Goal: Communication & Community: Answer question/provide support

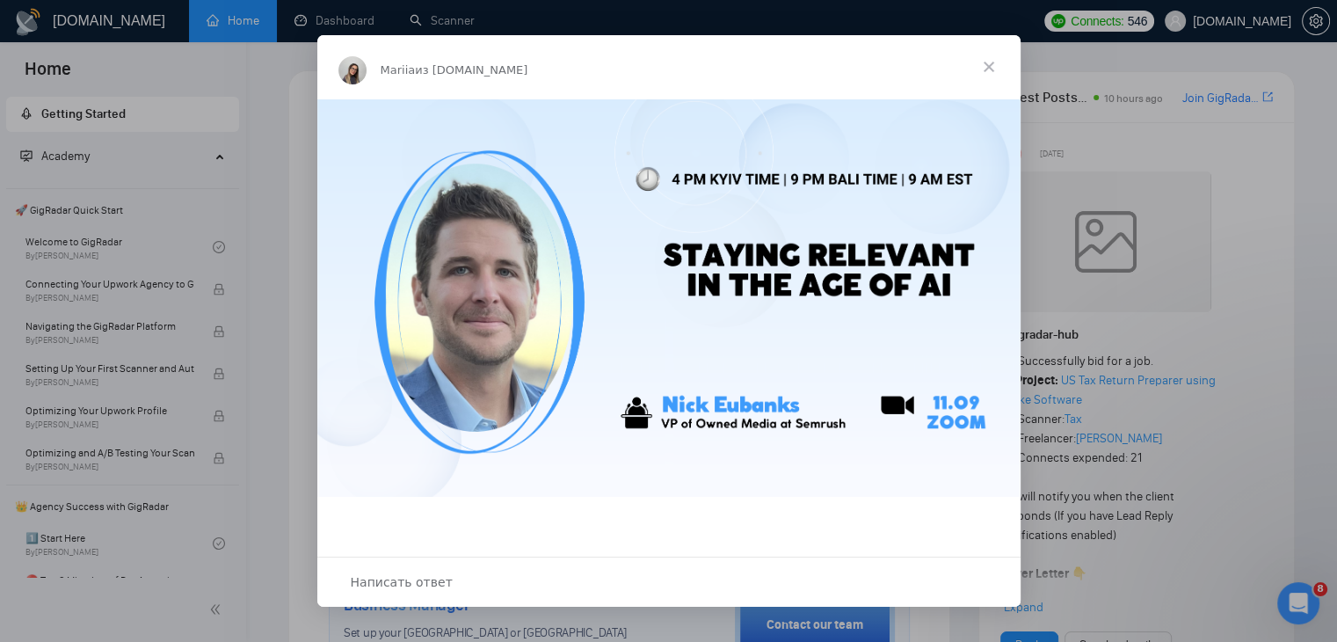
click at [988, 64] on span "Закрыть" at bounding box center [988, 66] width 63 height 63
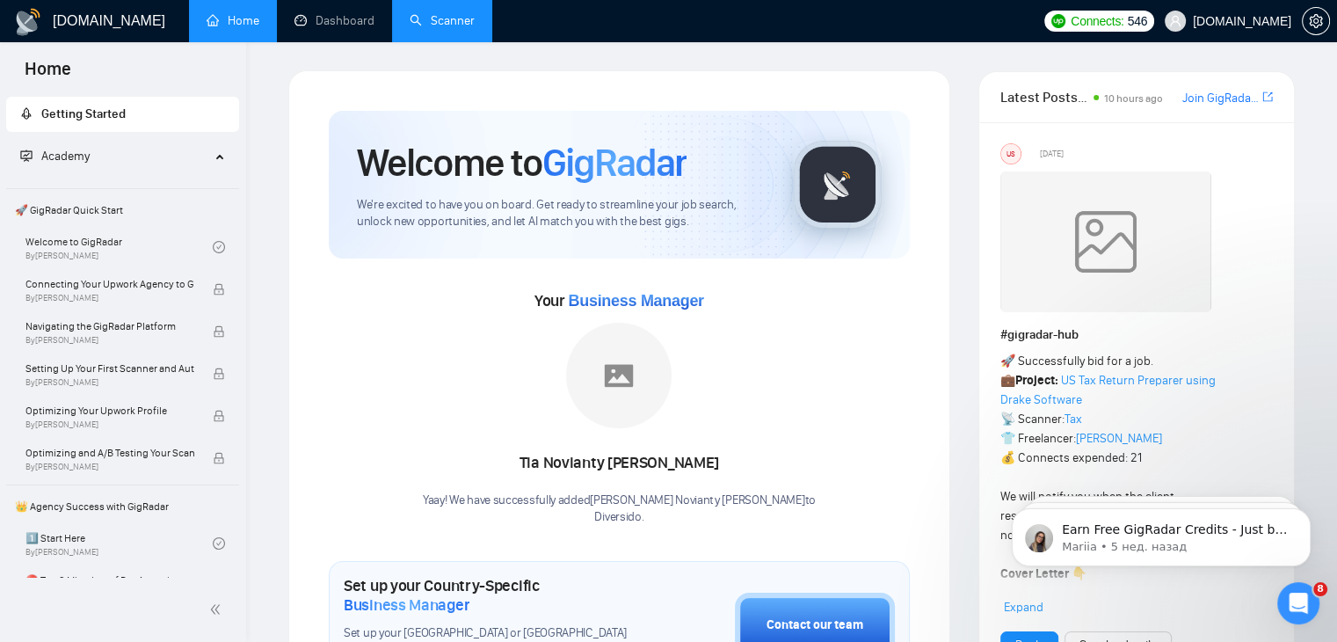
click at [436, 25] on link "Scanner" at bounding box center [442, 20] width 65 height 15
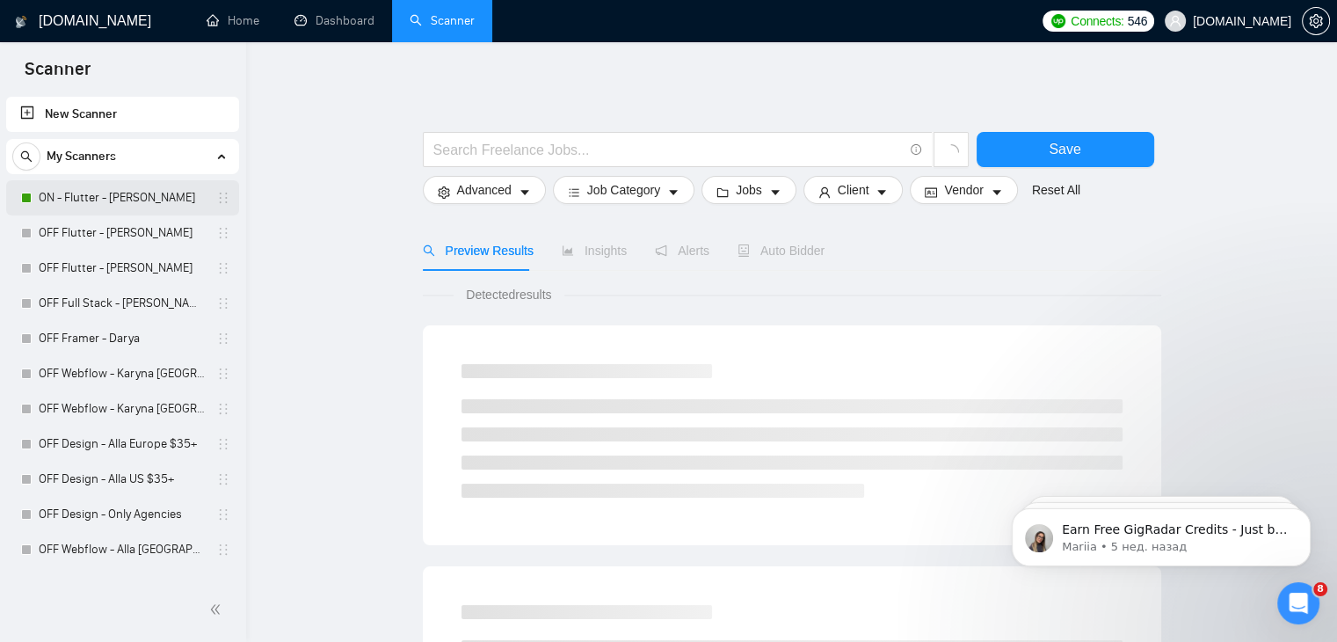
click at [102, 198] on link "ON - Flutter - [PERSON_NAME]" at bounding box center [122, 197] width 167 height 35
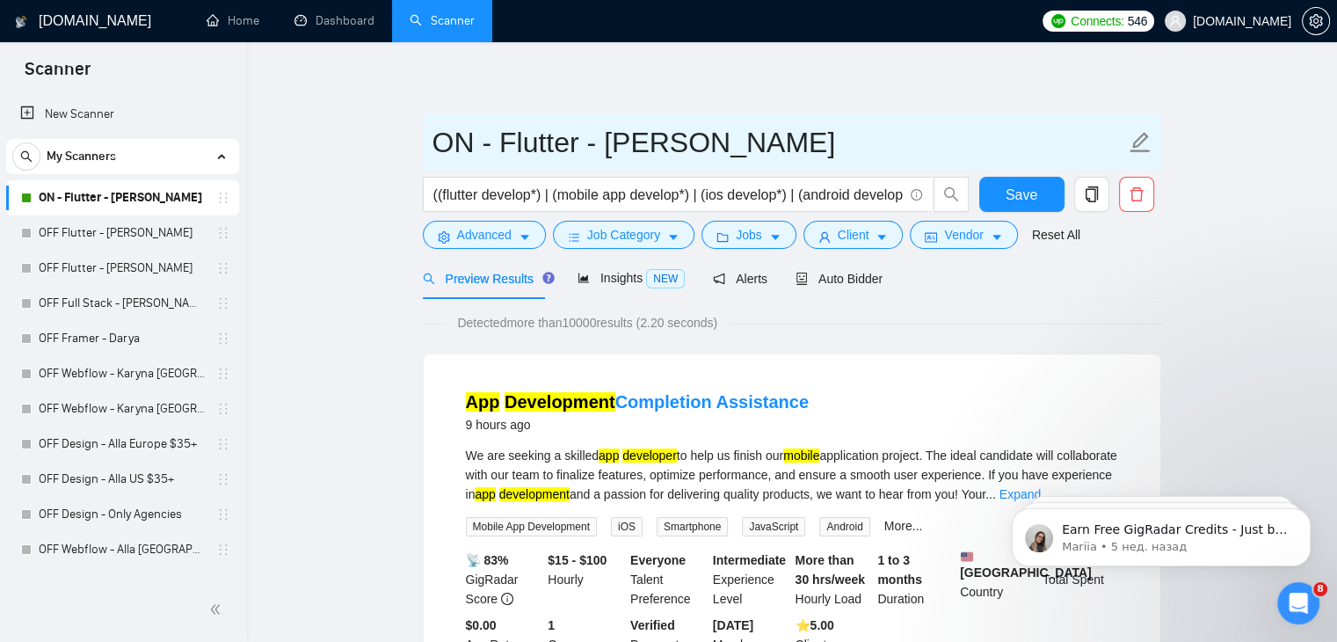
click at [445, 141] on input "ON - Flutter - [PERSON_NAME]" at bounding box center [778, 142] width 693 height 44
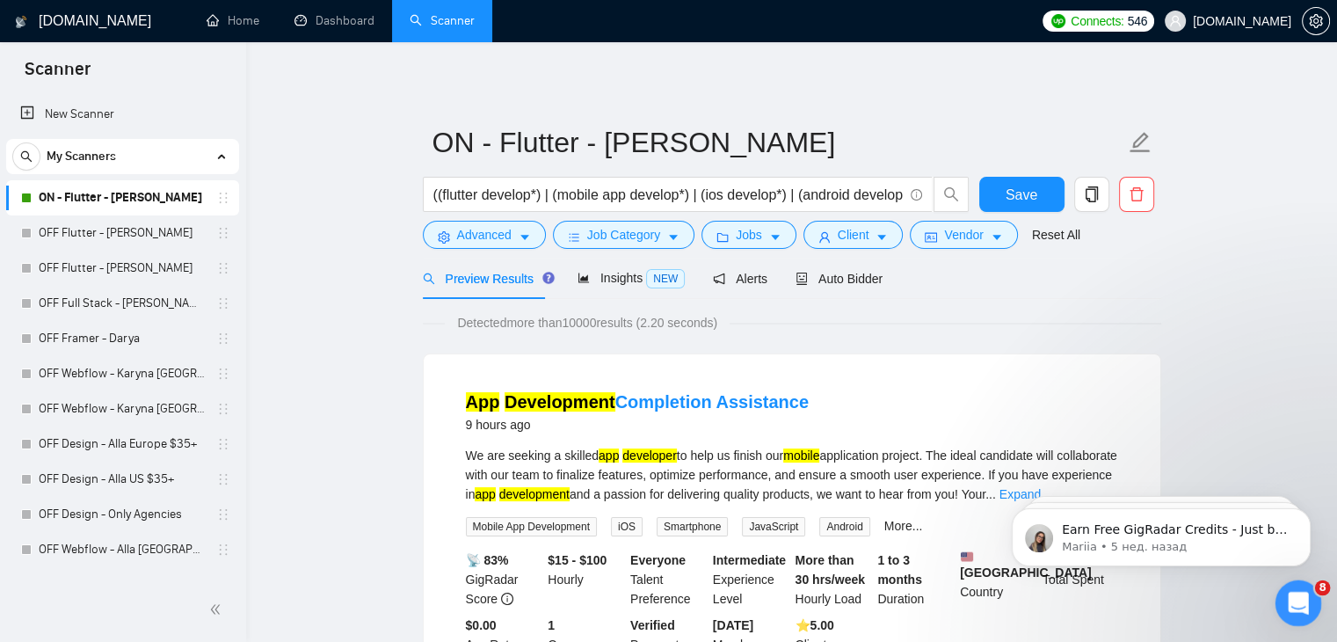
click at [1292, 593] on icon "Открыть службу сообщений Intercom" at bounding box center [1295, 600] width 29 height 29
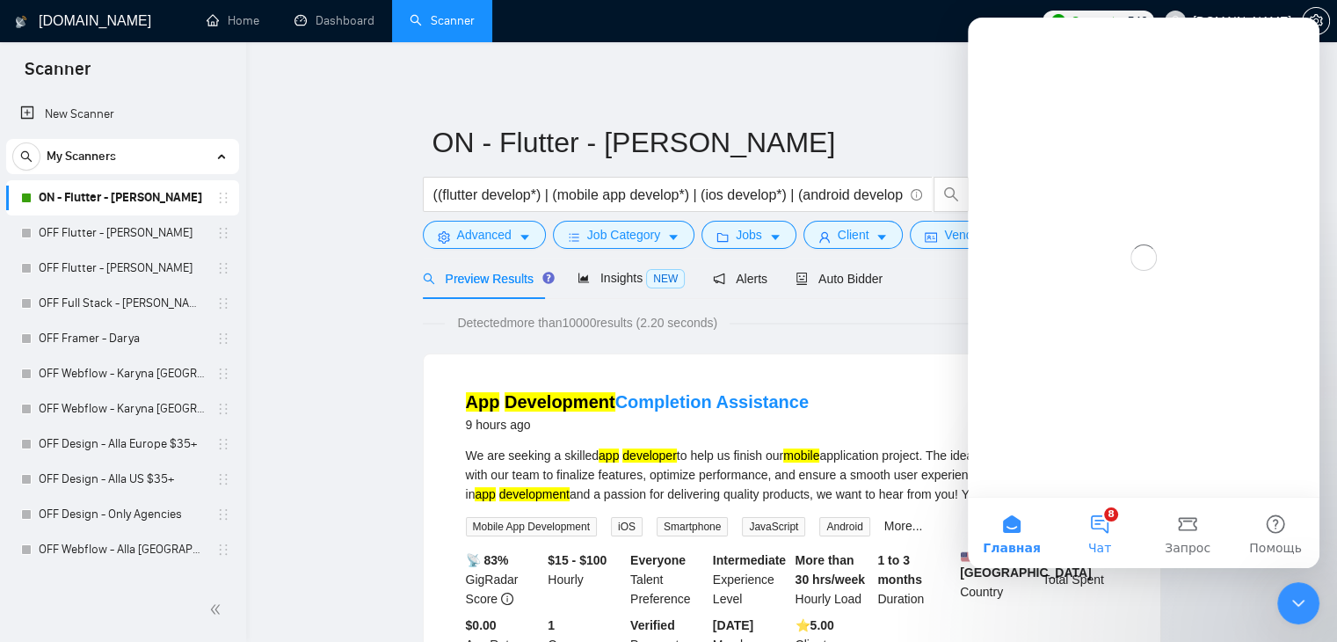
click at [1110, 520] on button "8 Чат" at bounding box center [1100, 532] width 88 height 70
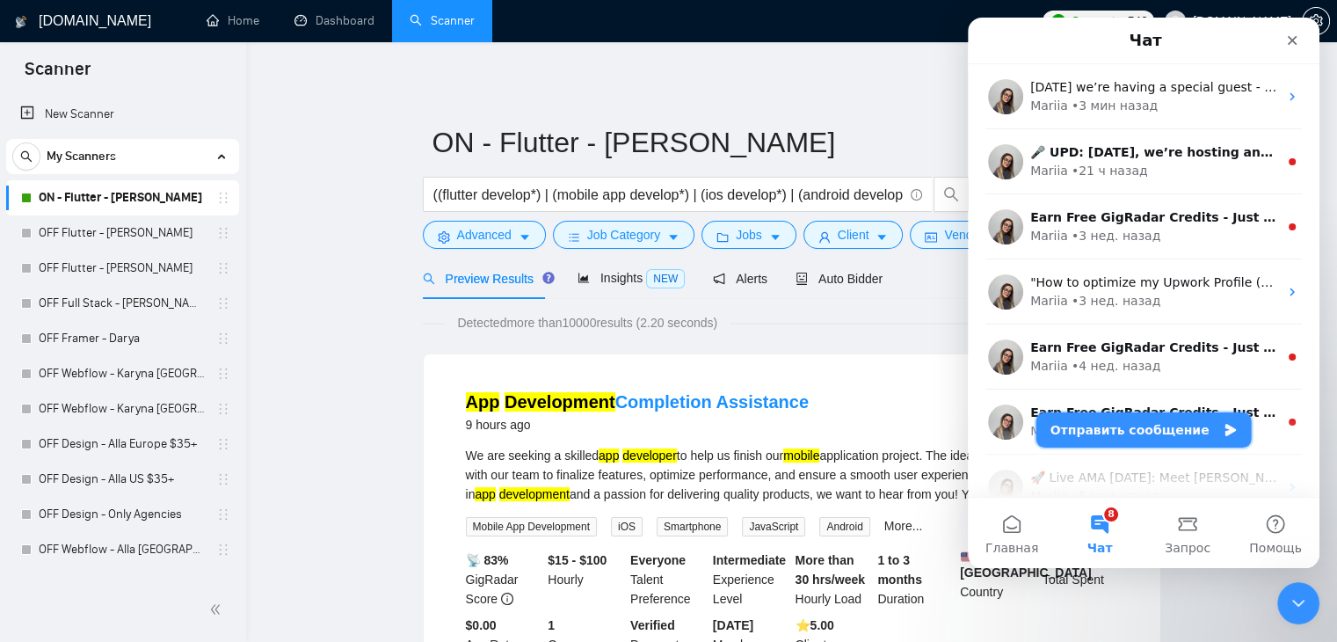
click at [1154, 433] on button "Отправить сообщение" at bounding box center [1143, 429] width 215 height 35
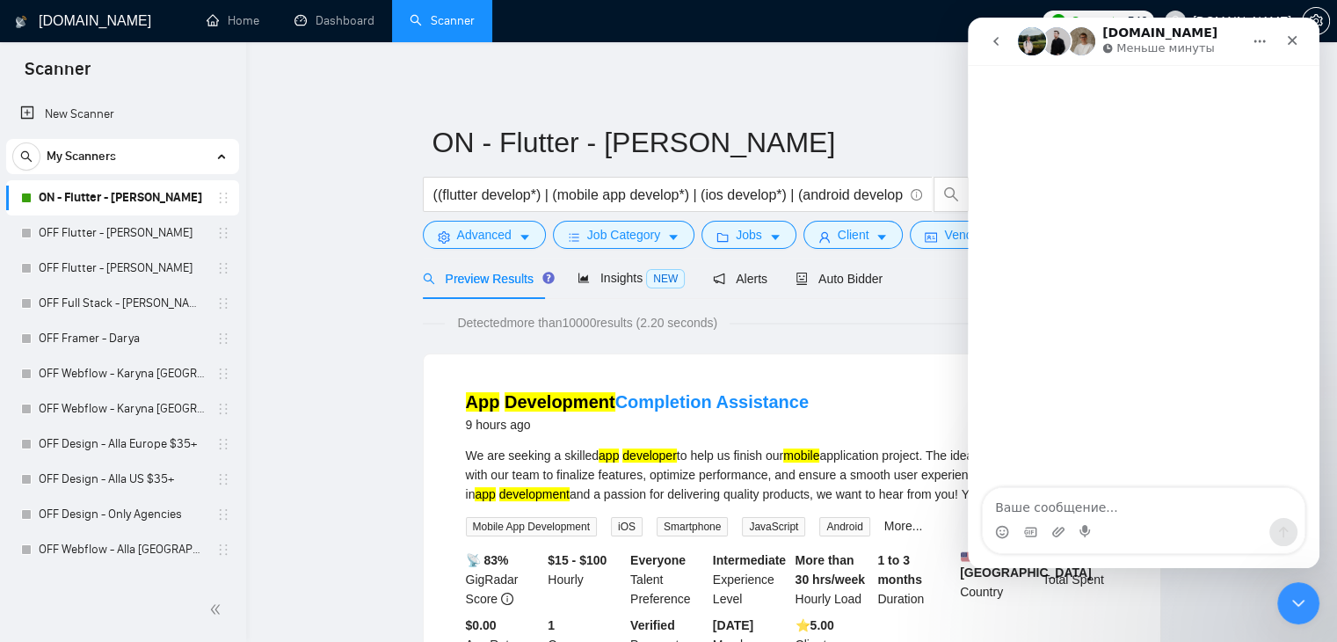
click at [1070, 505] on textarea "Ваше сообщение..." at bounding box center [1144, 503] width 322 height 30
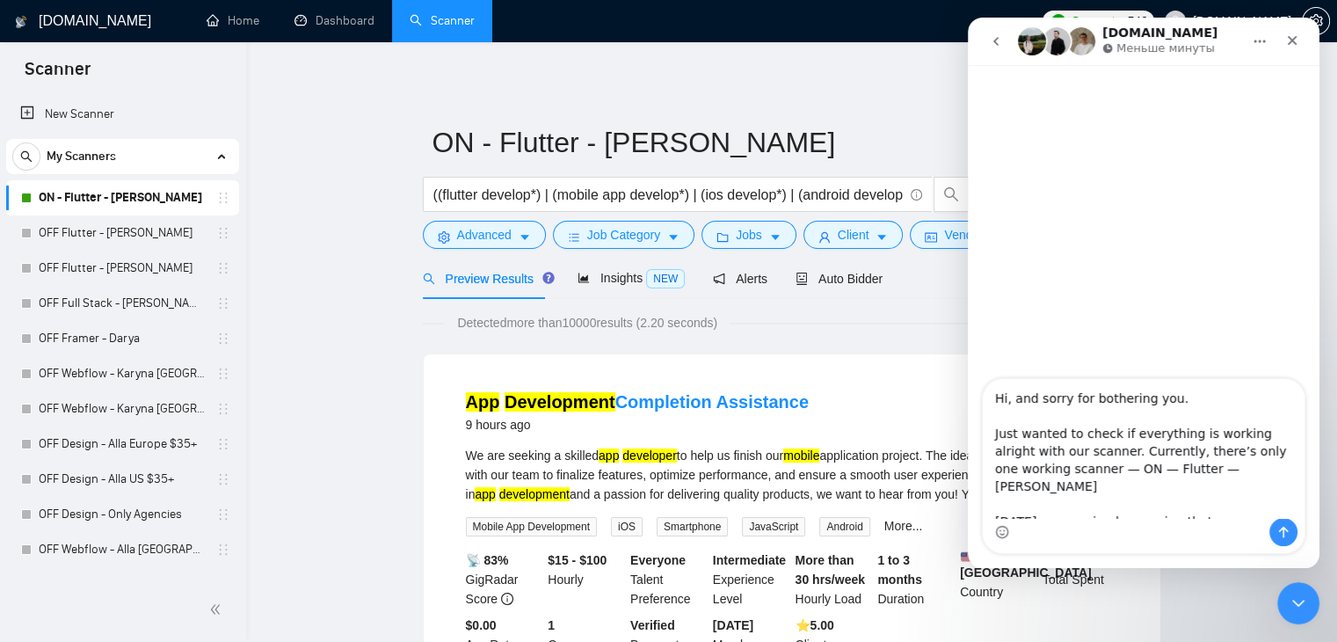
click at [1176, 452] on textarea "Hi, and sorry for bothering you. Just wanted to check if everything is working …" at bounding box center [1144, 448] width 322 height 139
click at [1056, 472] on textarea "Hi, and sorry for bothering you. Just wanted to check if everything is working …" at bounding box center [1144, 448] width 322 height 139
click at [1082, 469] on textarea "Hi, and sorry for bothering you. Just wanted to check if everything is working …" at bounding box center [1144, 448] width 322 height 139
click at [1122, 468] on textarea "Hi, and sorry for bothering you. Just wanted to check if everything is working …" at bounding box center [1144, 448] width 322 height 139
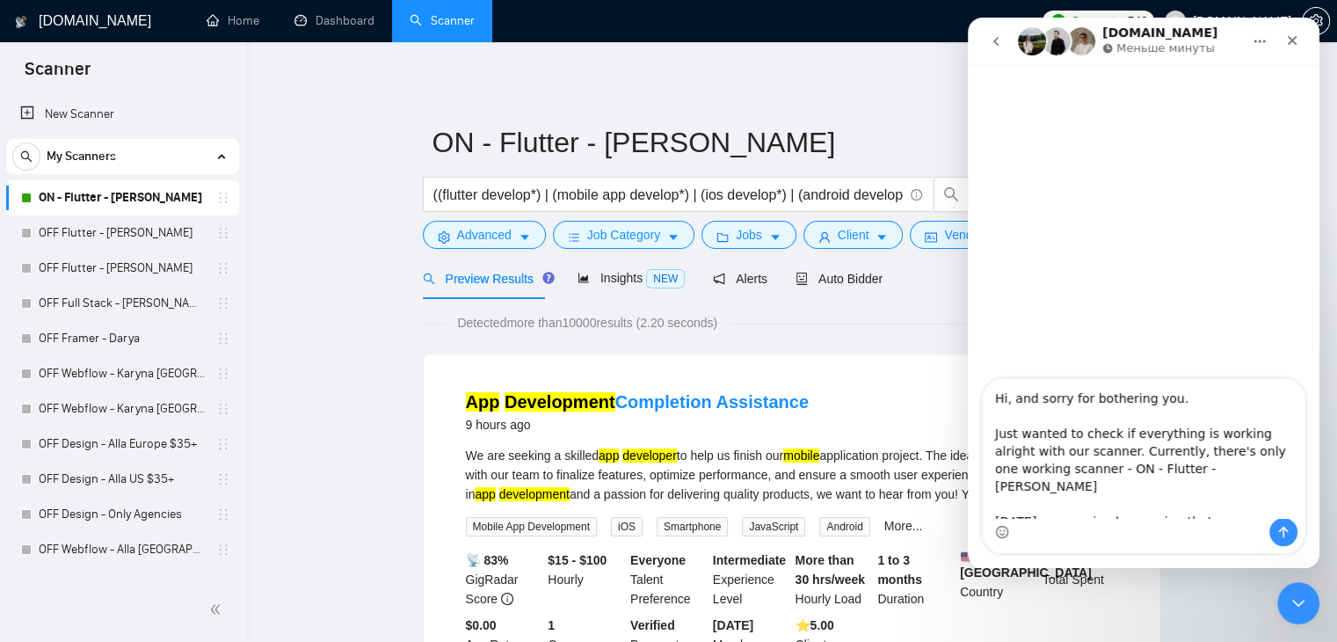
scroll to position [49, 0]
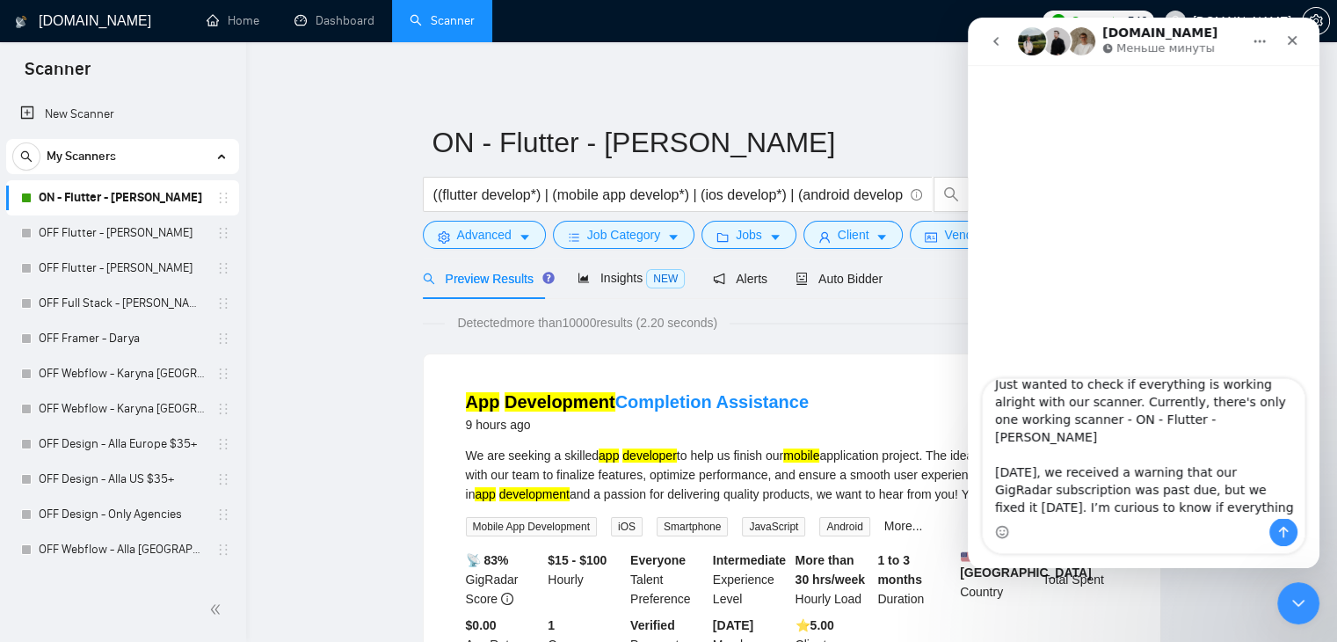
click at [1266, 469] on textarea "Hi, and sorry for bothering you. Just wanted to check if everything is working …" at bounding box center [1144, 448] width 322 height 139
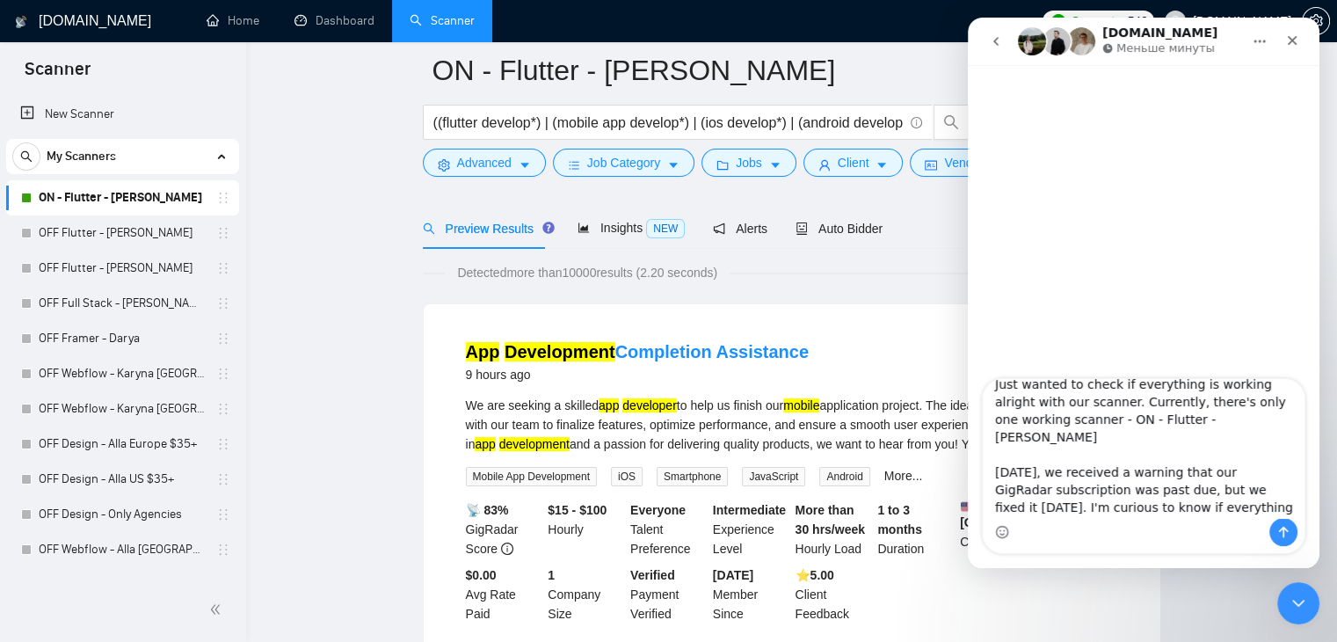
scroll to position [88, 0]
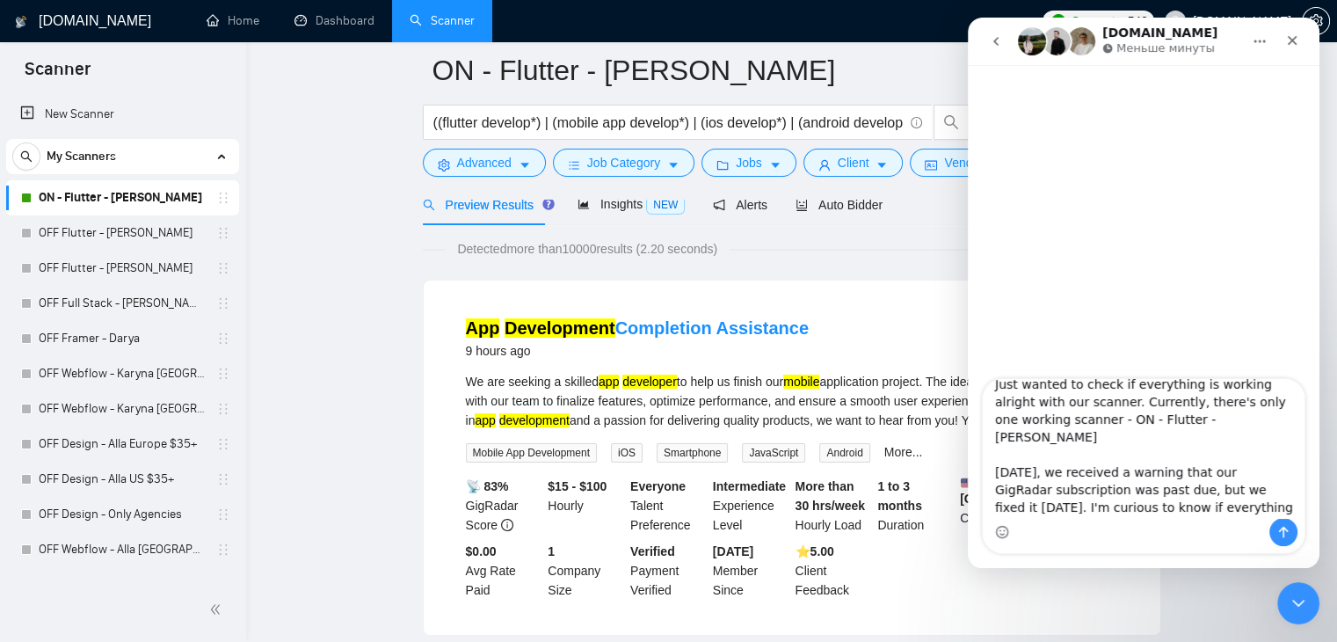
type textarea "Hi, and sorry for bothering you. Just wanted to check if everything is working …"
click at [1299, 524] on div "Мессенджер Intercom" at bounding box center [1144, 532] width 322 height 28
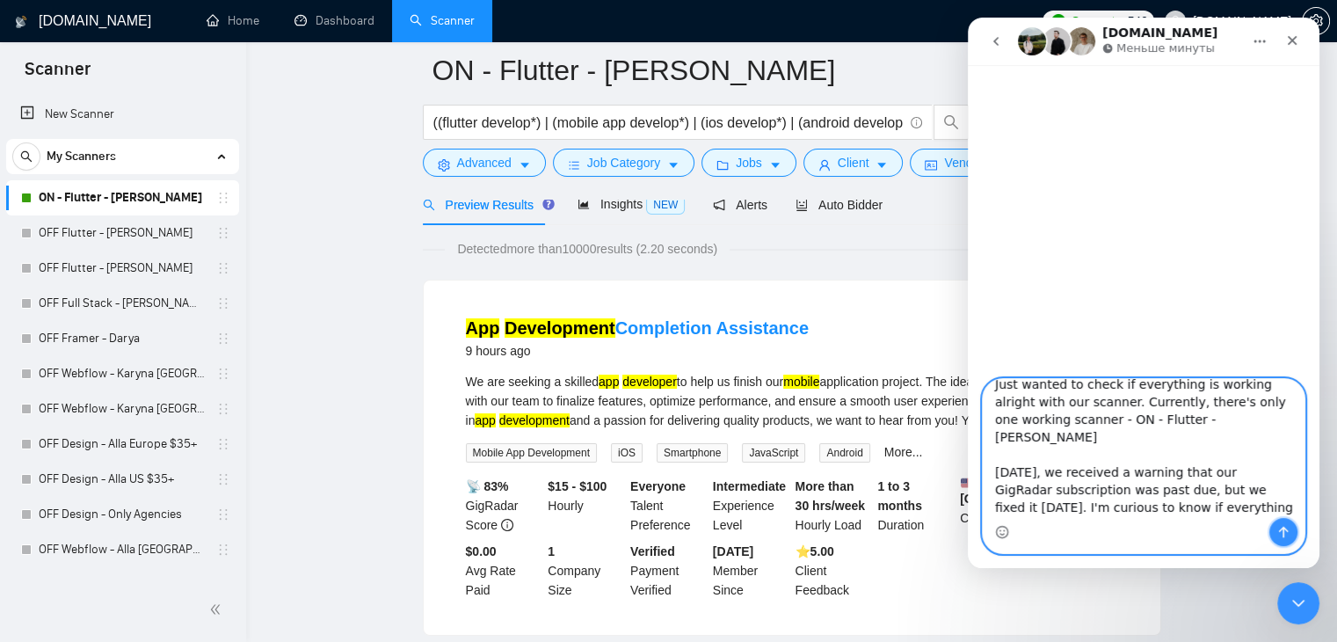
click at [1288, 526] on icon "Отправить сообщение…" at bounding box center [1283, 532] width 14 height 14
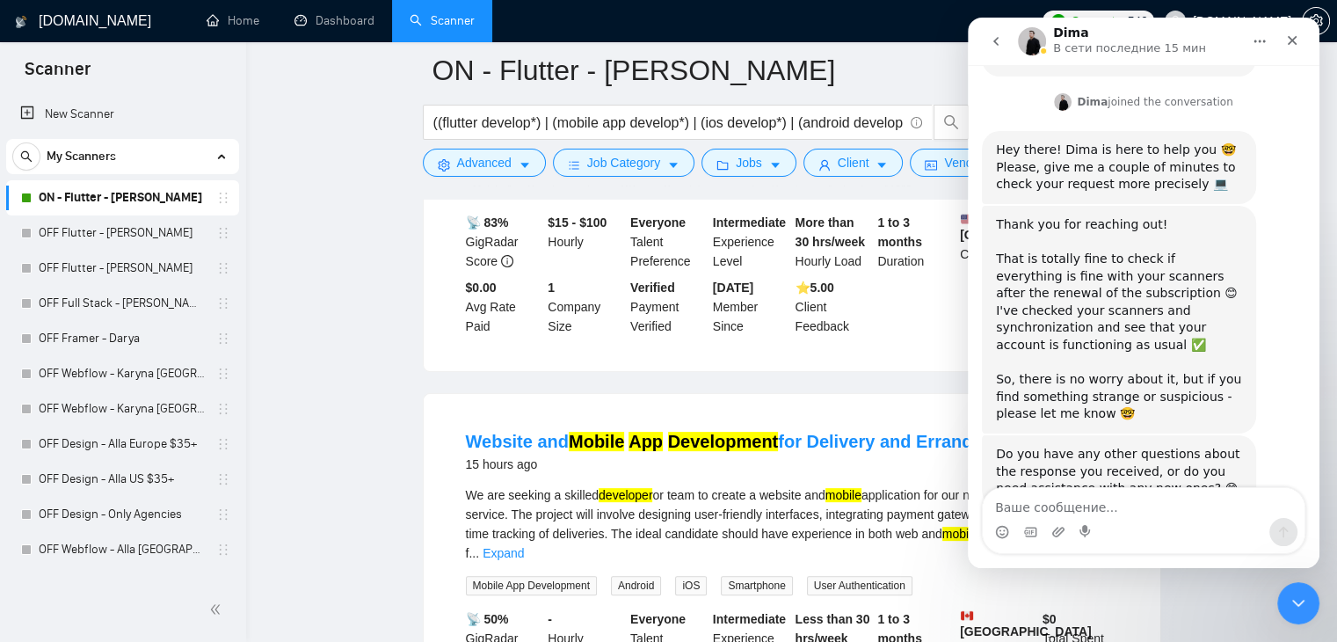
scroll to position [381, 0]
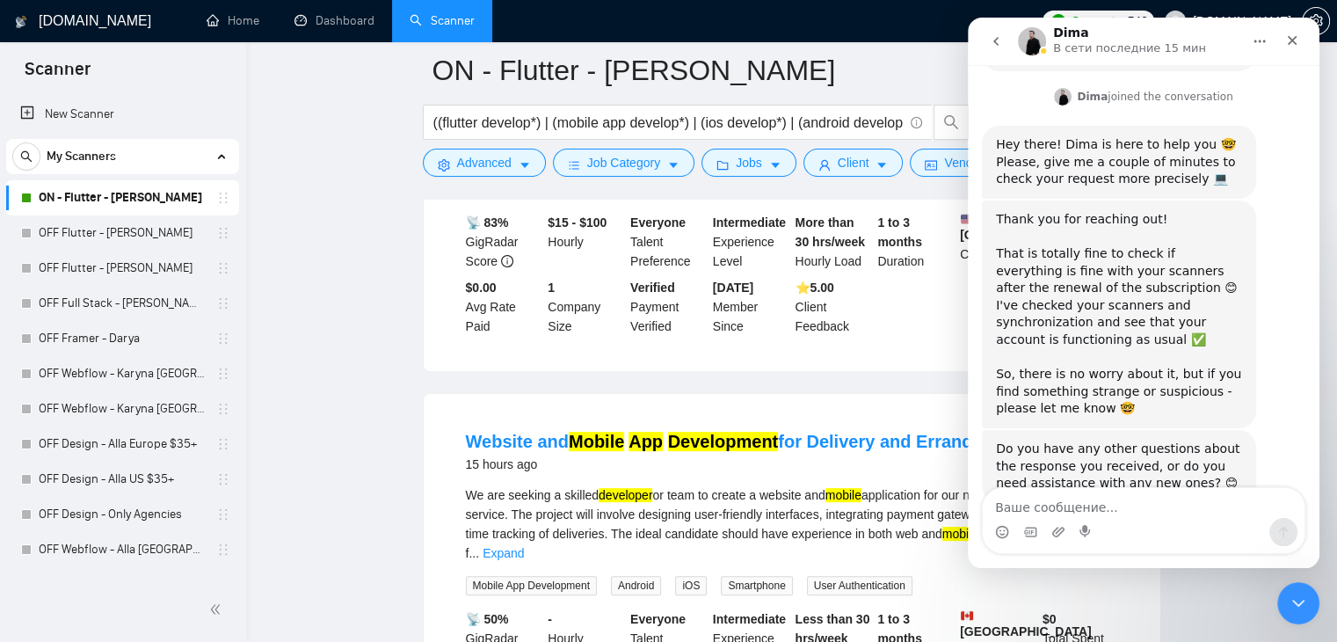
drag, startPoint x: 352, startPoint y: 236, endPoint x: 385, endPoint y: 236, distance: 33.4
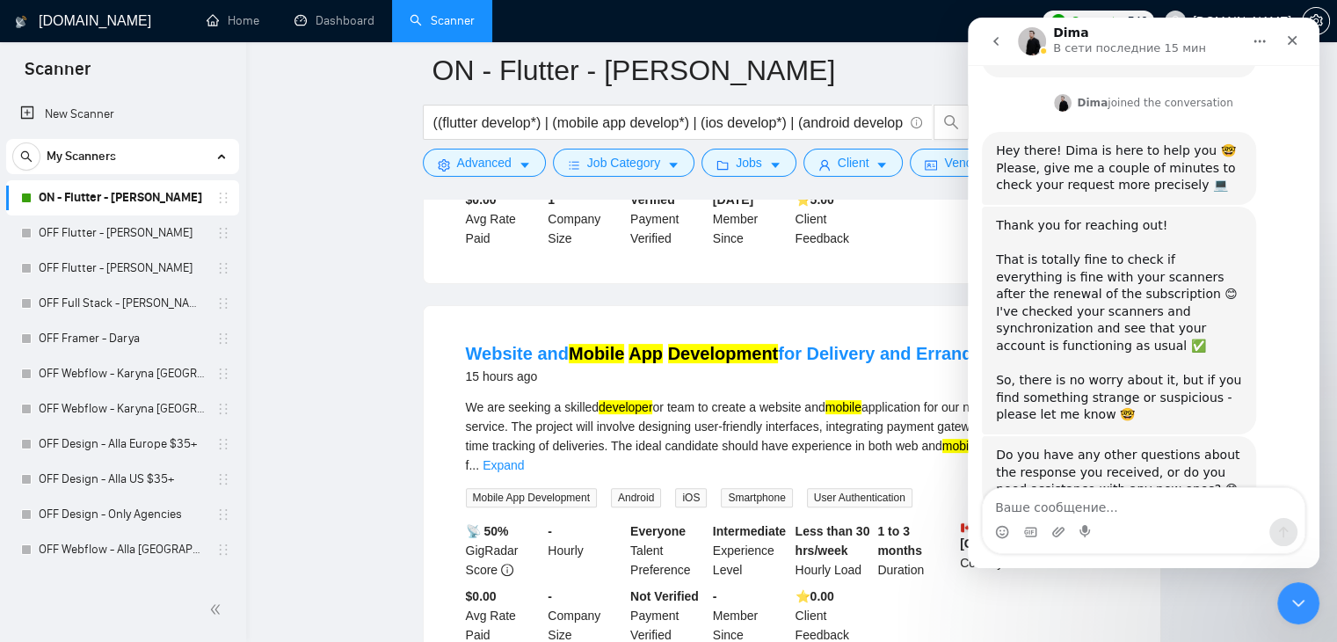
scroll to position [381, 0]
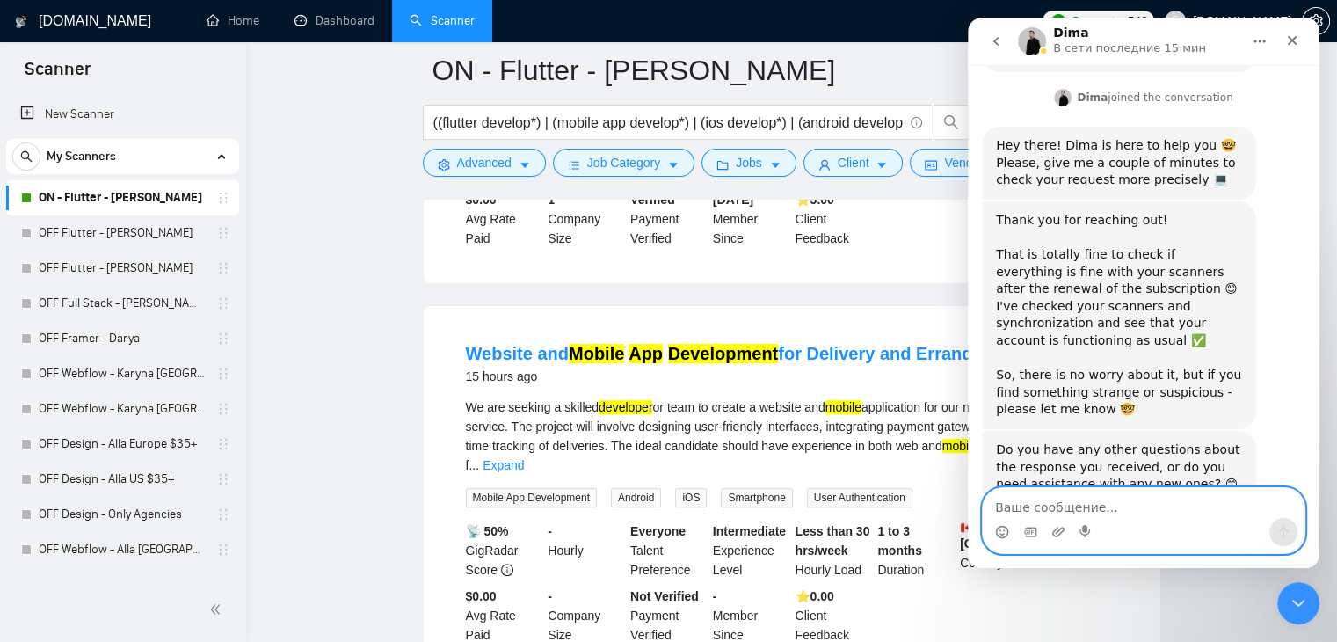
click at [1080, 499] on textarea "Ваше сообщение..." at bounding box center [1144, 503] width 322 height 30
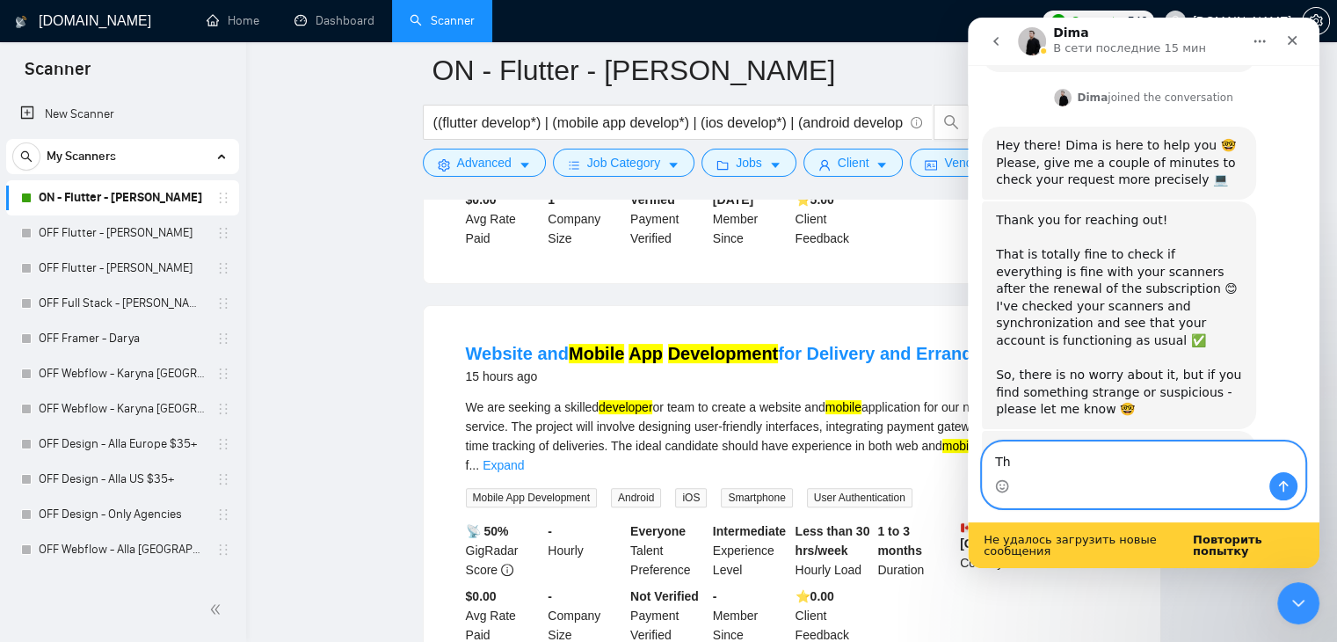
scroll to position [427, 0]
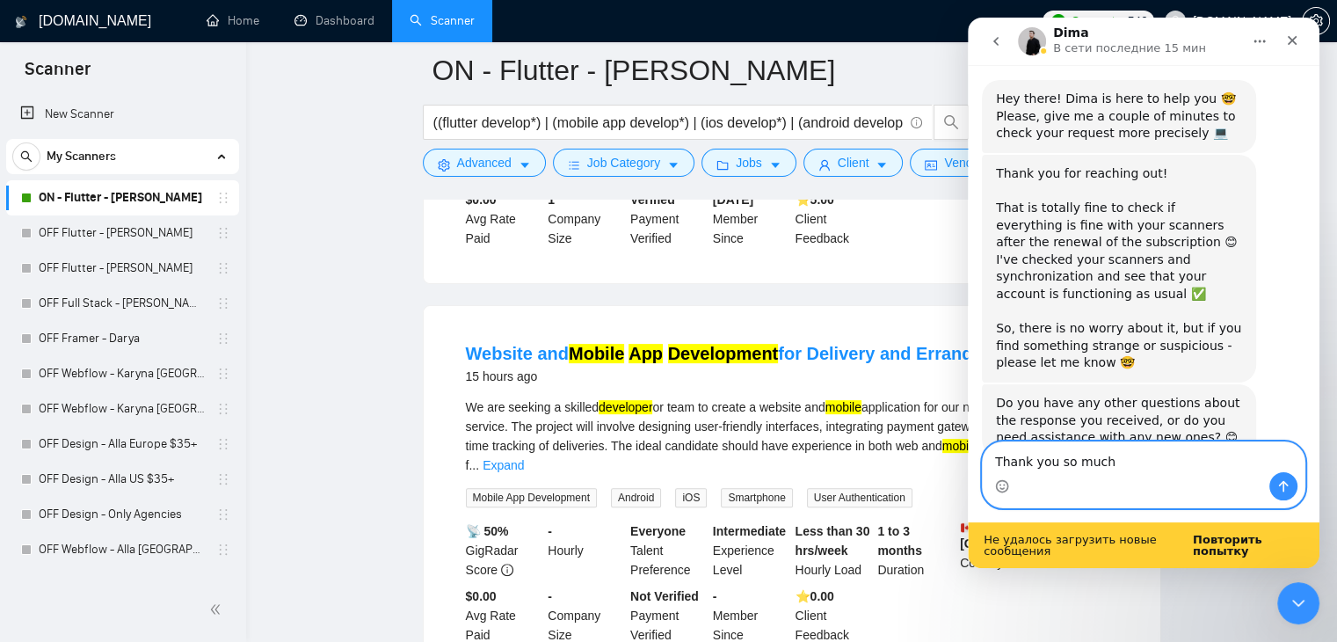
type textarea "Thank you so much!"
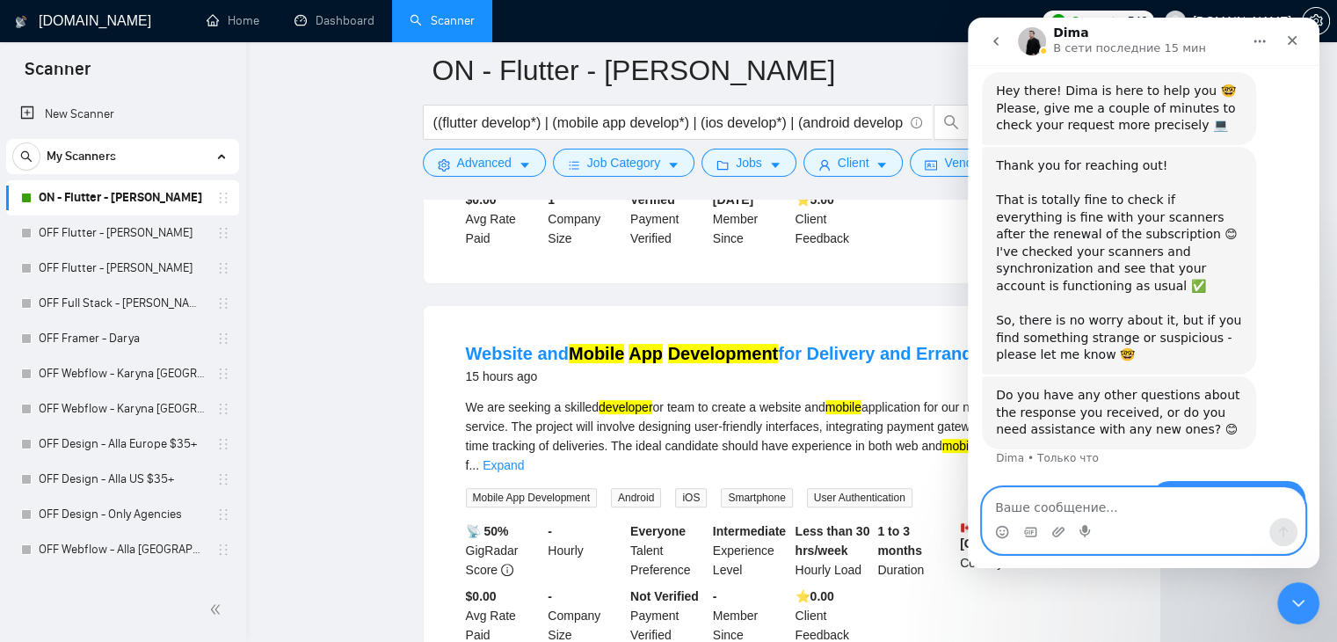
scroll to position [433, 0]
